Goal: Transaction & Acquisition: Purchase product/service

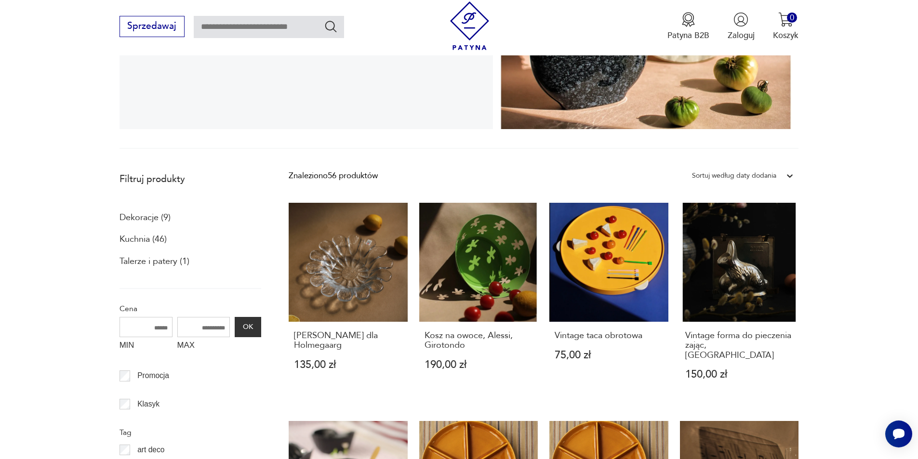
scroll to position [210, 0]
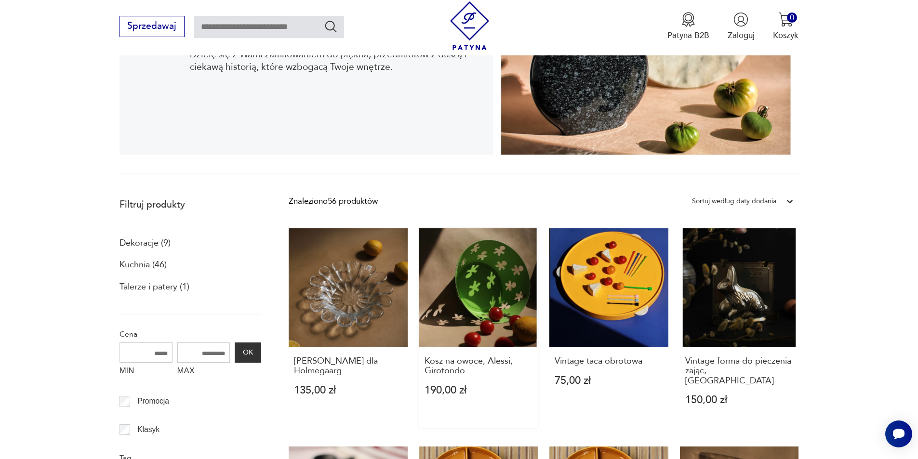
click at [466, 280] on link "Kosz na owoce, Alessi, Girotondo 190,00 zł" at bounding box center [478, 328] width 119 height 200
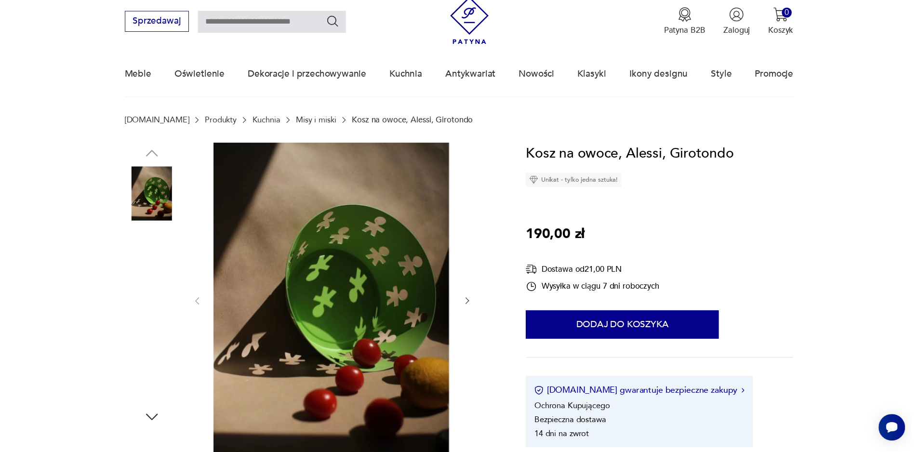
scroll to position [48, 0]
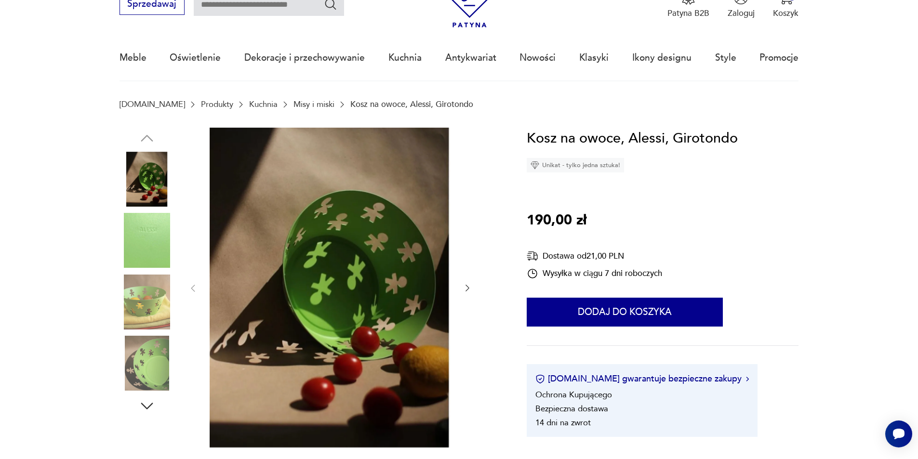
click at [158, 346] on img at bounding box center [147, 363] width 55 height 55
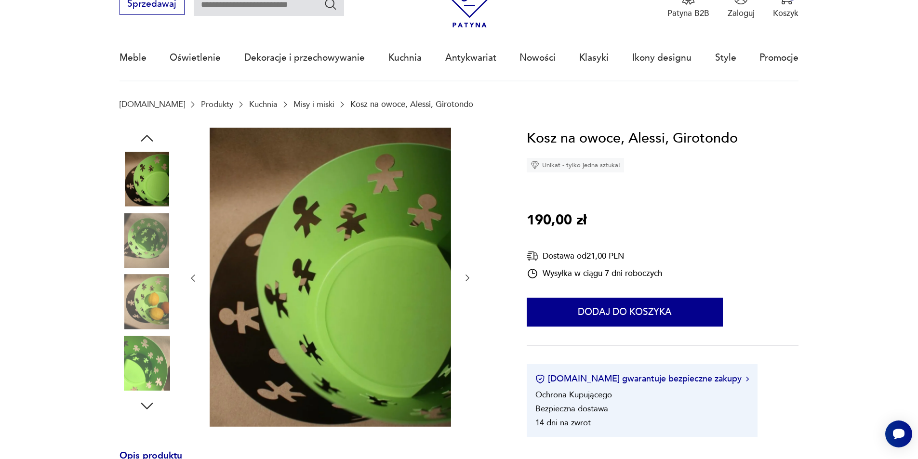
click at [316, 291] on img at bounding box center [330, 278] width 241 height 300
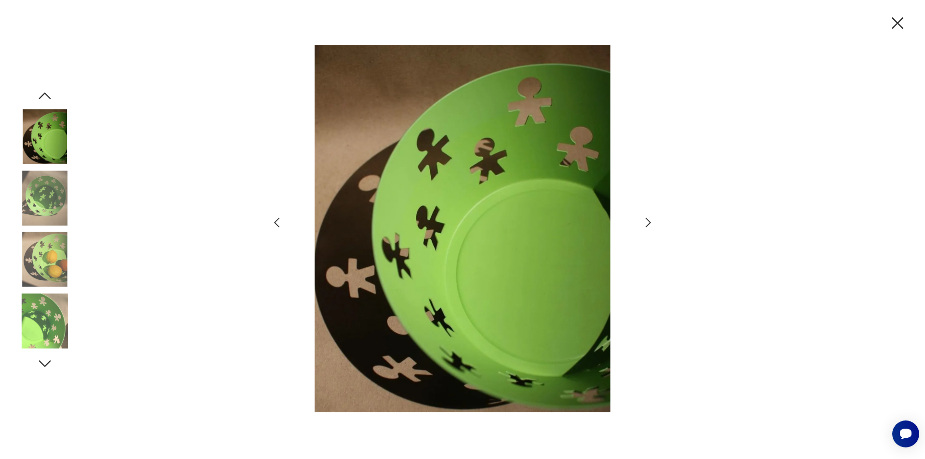
click at [58, 252] on img at bounding box center [44, 259] width 55 height 55
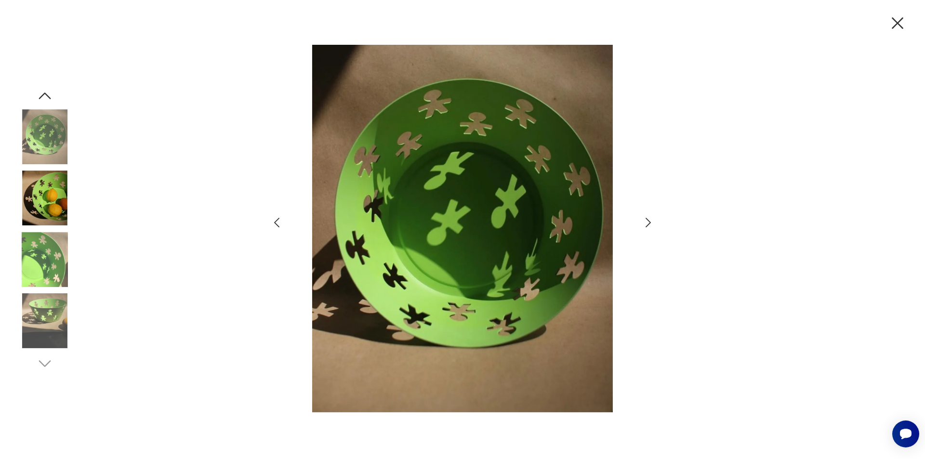
click at [896, 23] on icon "button" at bounding box center [898, 23] width 20 height 20
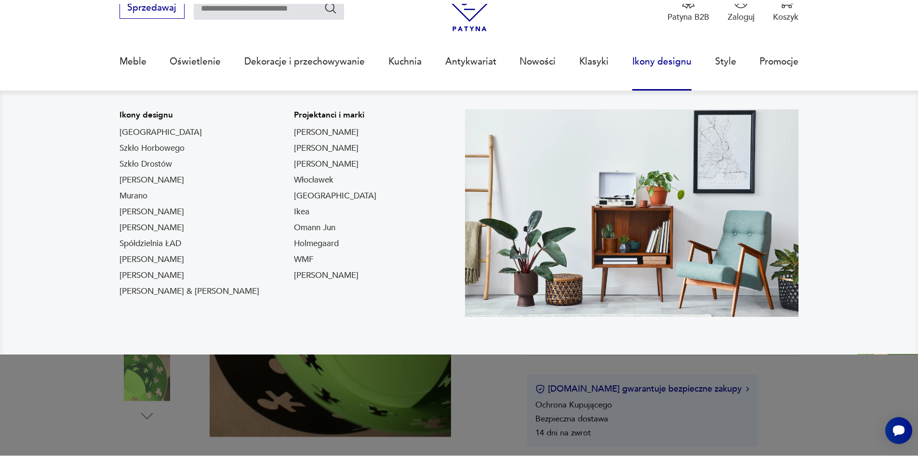
scroll to position [0, 0]
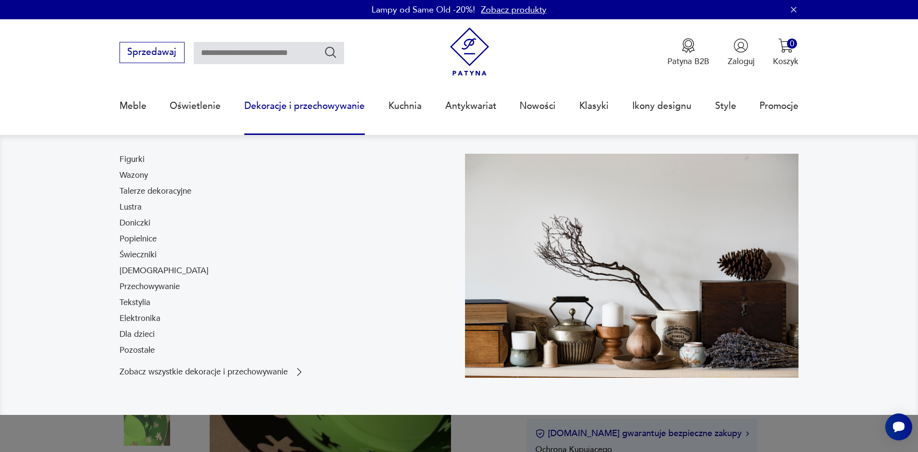
click at [324, 104] on link "Dekoracje i przechowywanie" at bounding box center [304, 106] width 121 height 44
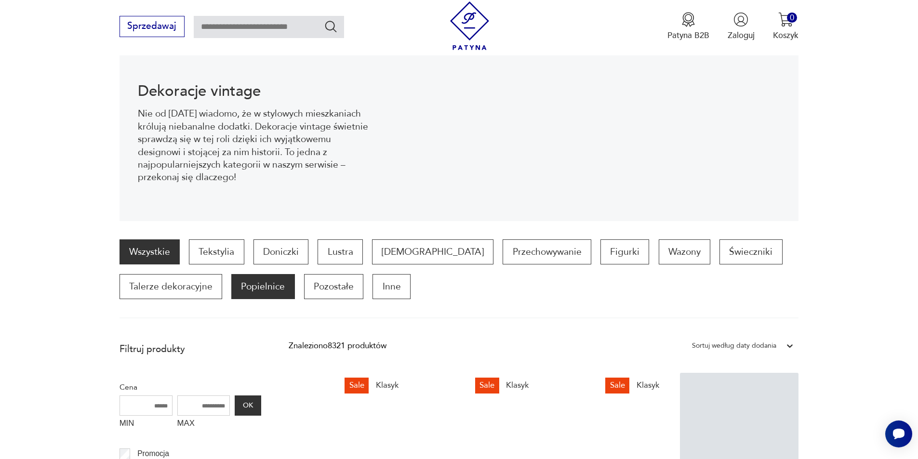
scroll to position [191, 0]
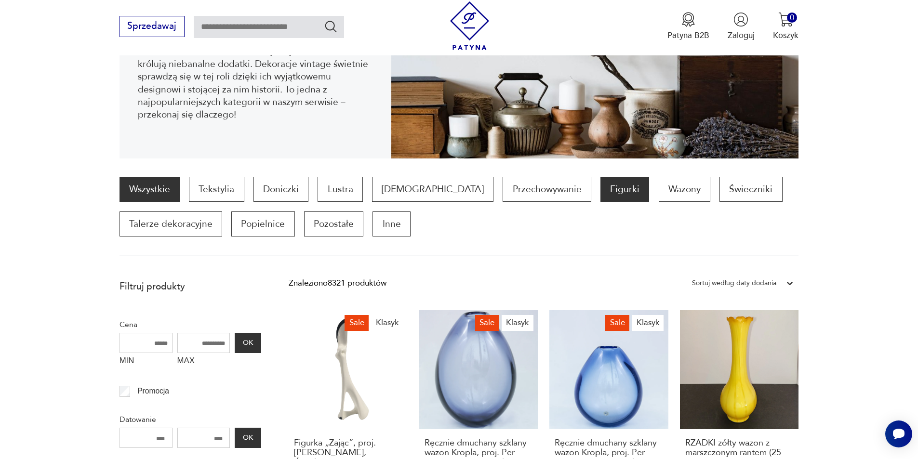
click at [601, 194] on p "Figurki" at bounding box center [625, 189] width 49 height 25
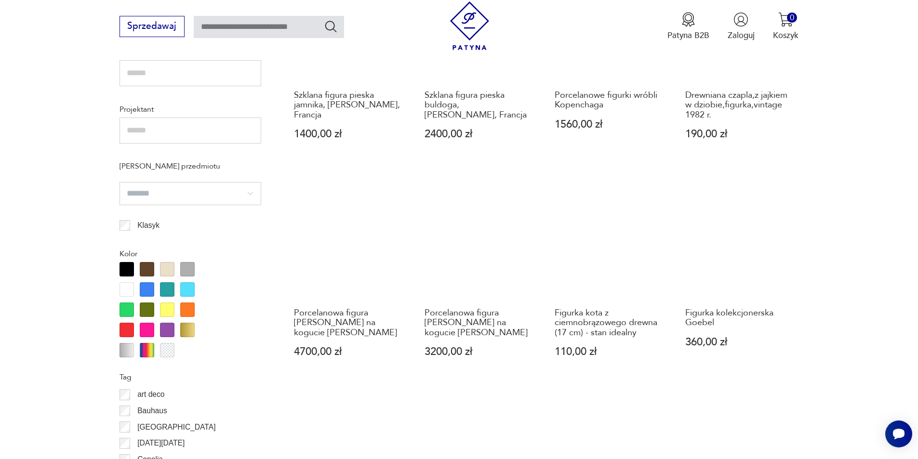
scroll to position [899, 0]
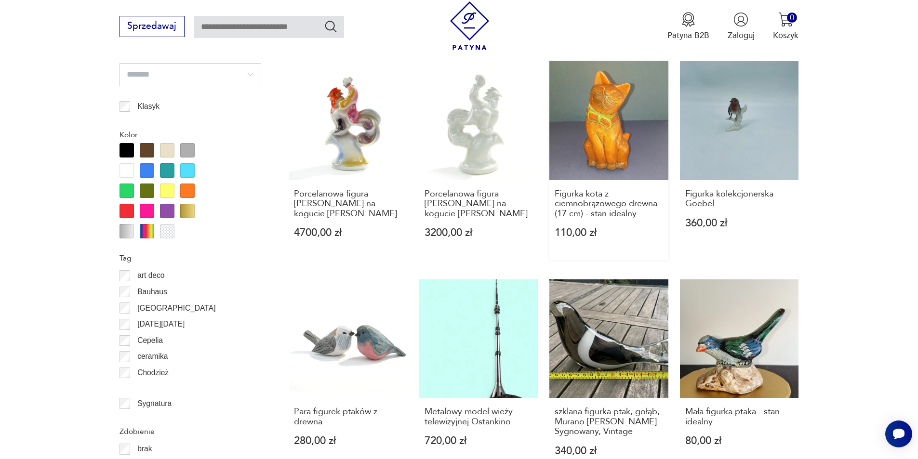
click at [597, 139] on link "Figurka kota z ciemnobrązowego drewna (17 cm) - stan idealny 110,00 zł" at bounding box center [608, 161] width 119 height 200
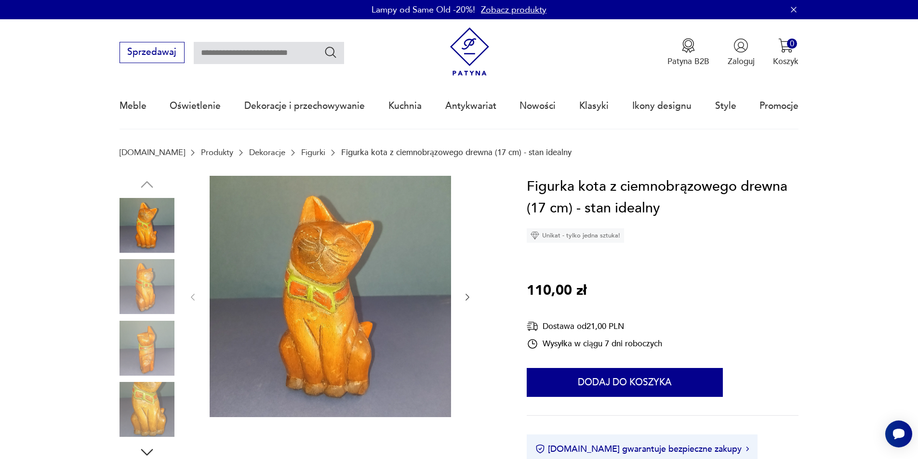
click at [142, 343] on img at bounding box center [147, 348] width 55 height 55
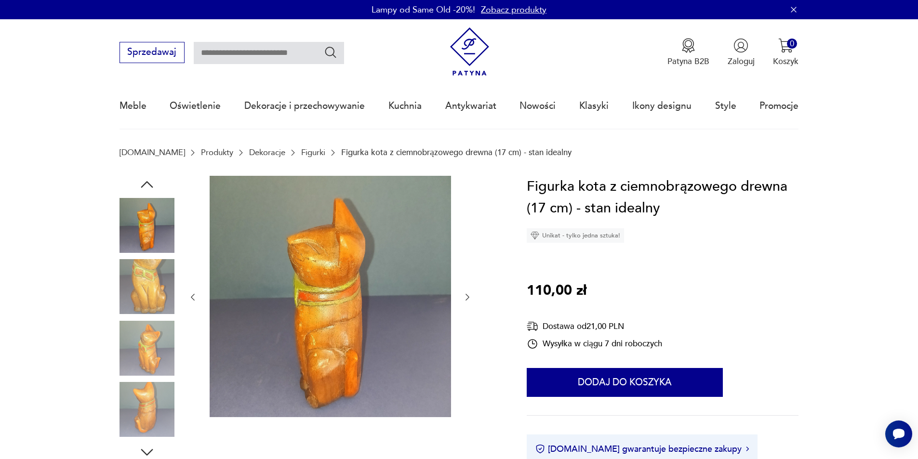
click at [308, 301] on img at bounding box center [330, 296] width 241 height 241
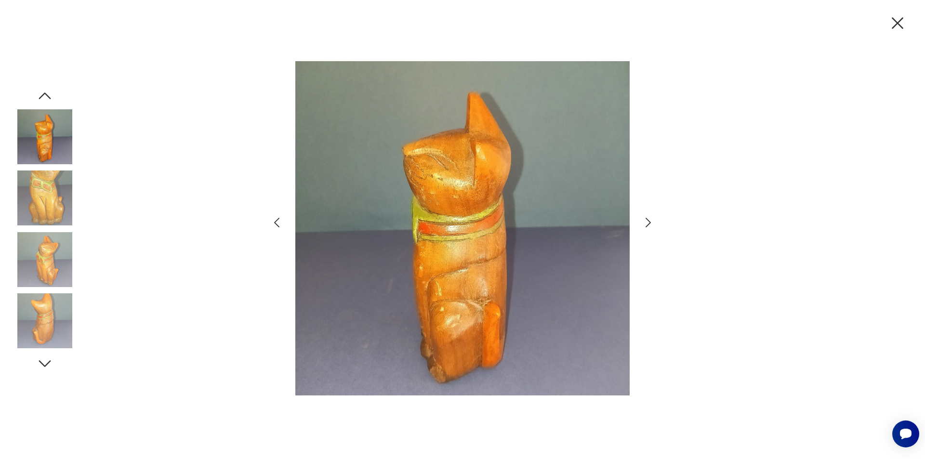
click at [59, 201] on img at bounding box center [44, 198] width 55 height 55
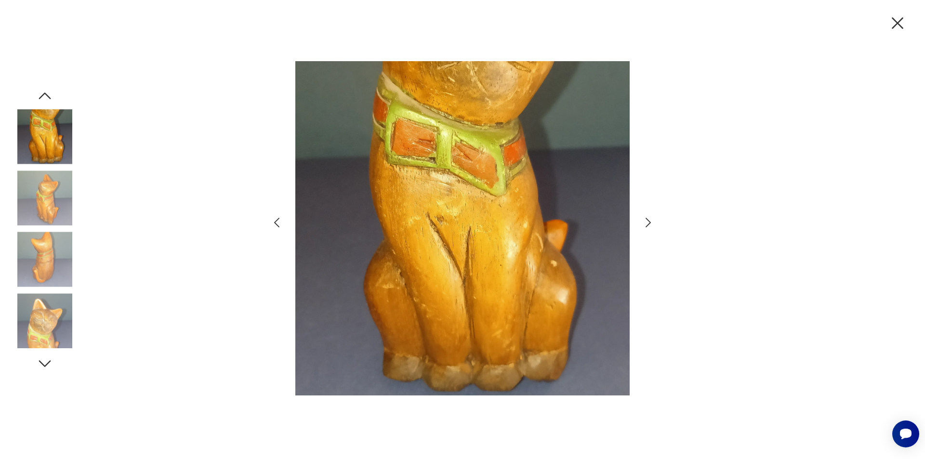
click at [52, 126] on img at bounding box center [44, 136] width 55 height 55
click at [61, 127] on img at bounding box center [44, 136] width 55 height 55
click at [48, 322] on img at bounding box center [44, 321] width 55 height 55
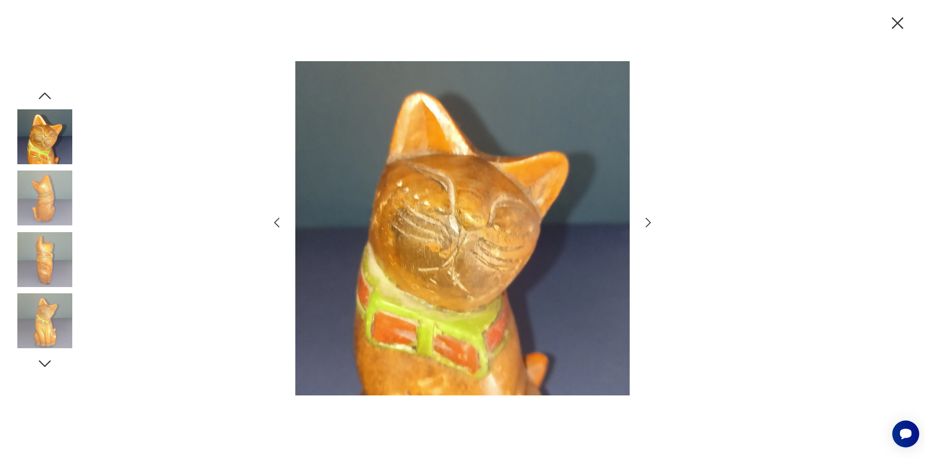
click at [901, 23] on icon "button" at bounding box center [898, 23] width 20 height 20
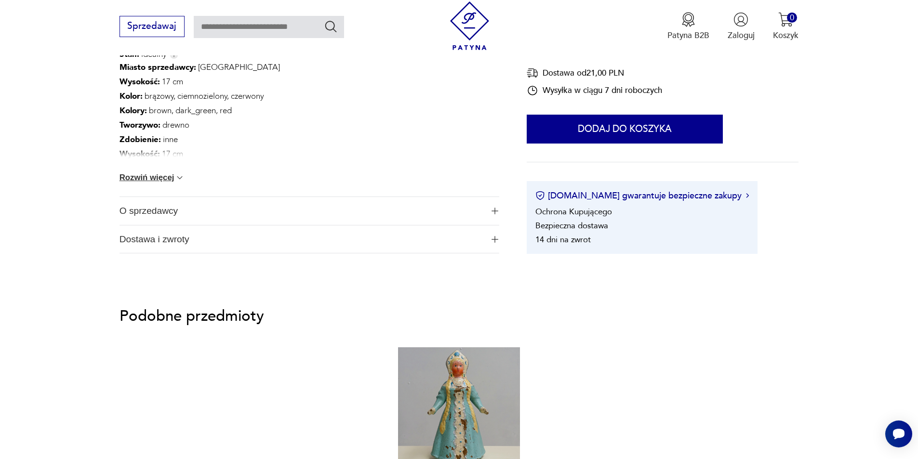
scroll to position [723, 0]
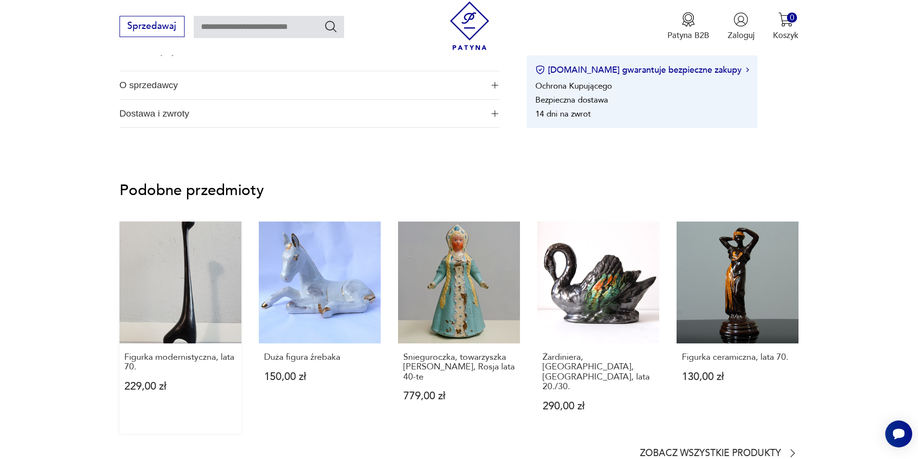
click at [176, 273] on link "Figurka modernistyczna, lata 70. 229,00 zł" at bounding box center [181, 328] width 122 height 213
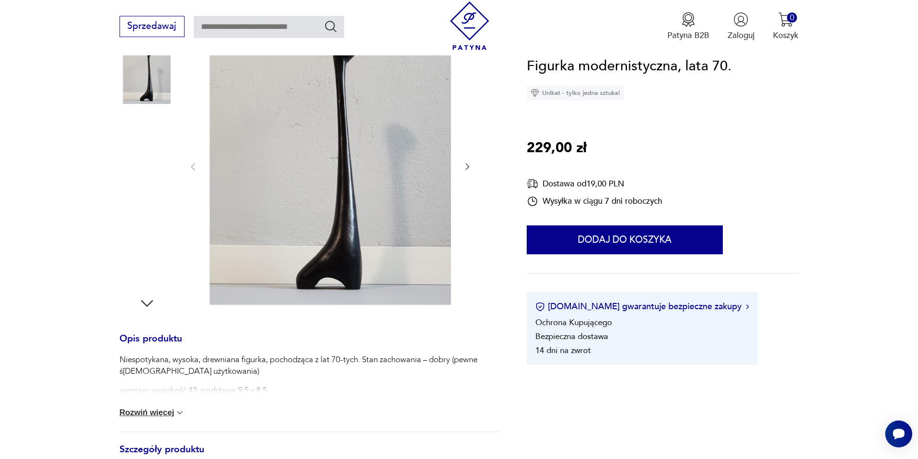
scroll to position [145, 0]
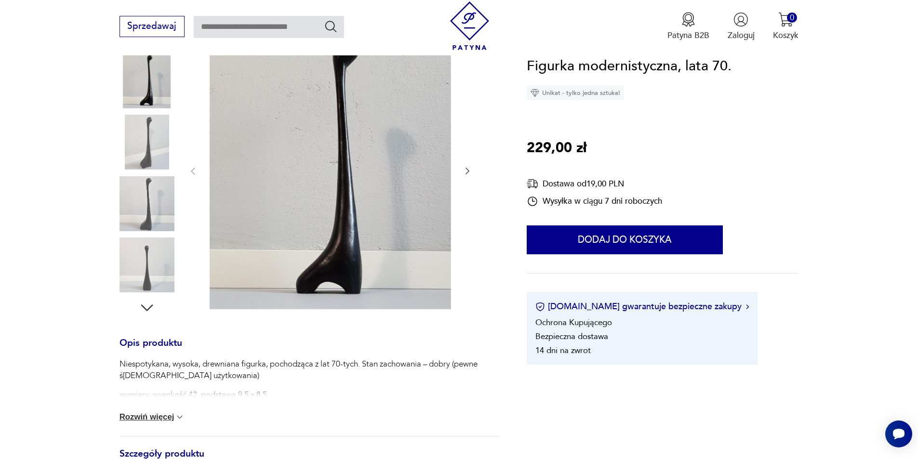
click at [154, 200] on img at bounding box center [147, 203] width 55 height 55
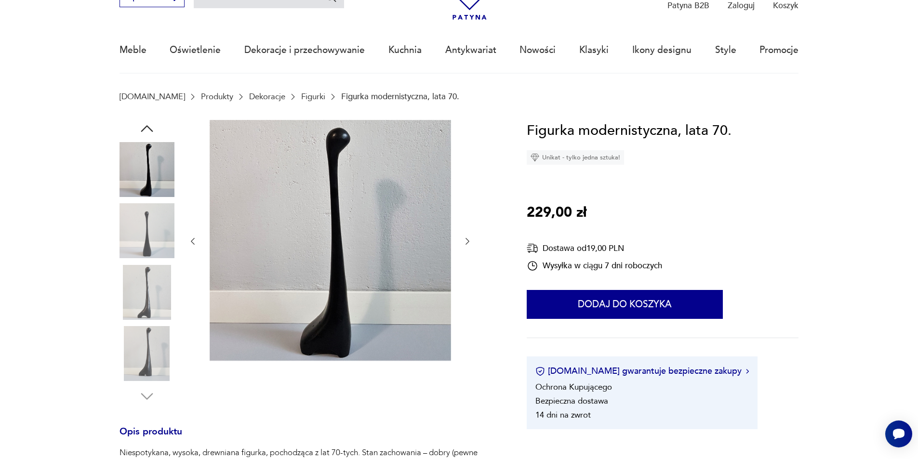
scroll to position [48, 0]
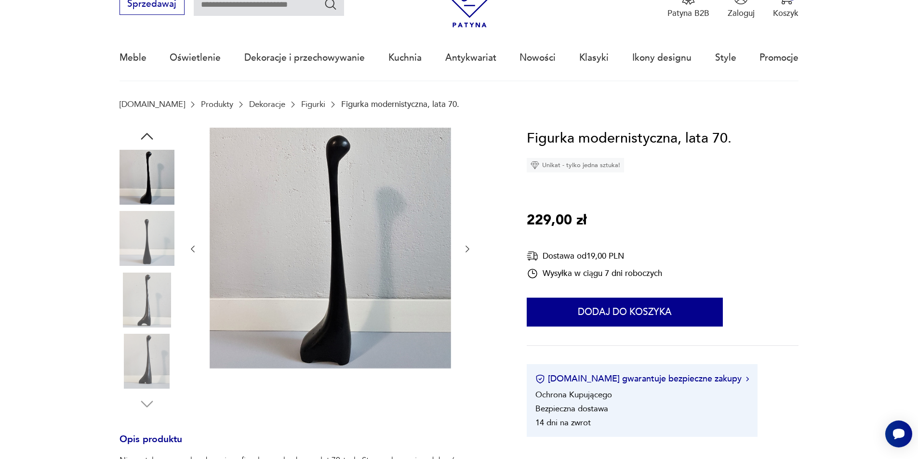
click at [145, 170] on img at bounding box center [147, 177] width 55 height 55
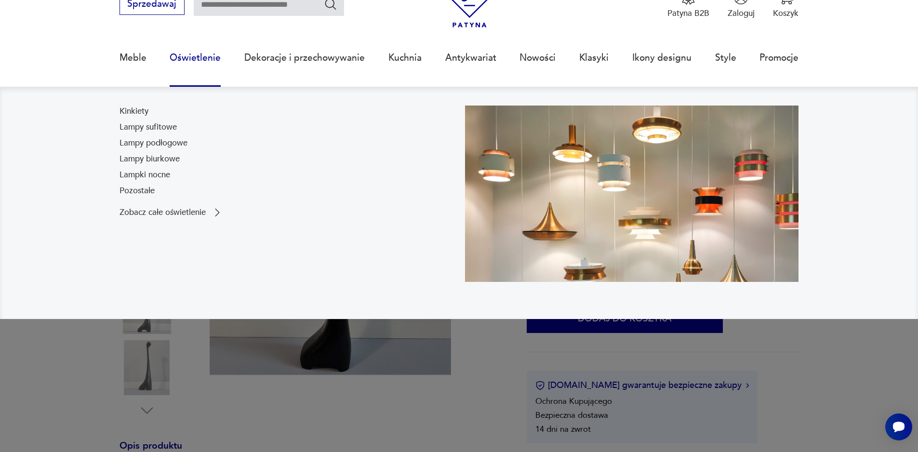
click at [199, 60] on link "Oświetlenie" at bounding box center [195, 58] width 51 height 44
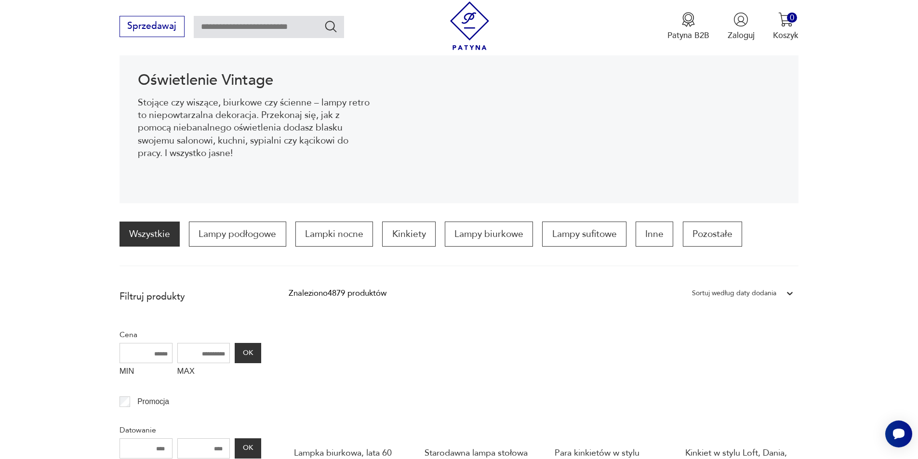
scroll to position [129, 0]
